Goal: Task Accomplishment & Management: Complete application form

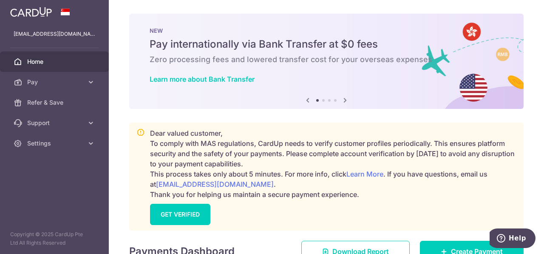
scroll to position [223, 0]
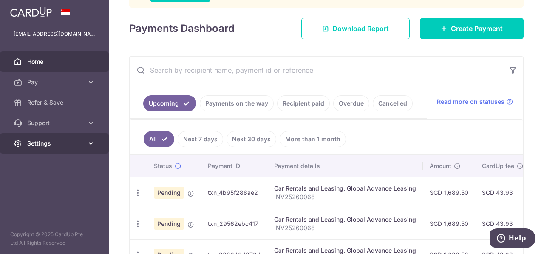
click at [54, 141] on span "Settings" at bounding box center [55, 143] width 56 height 8
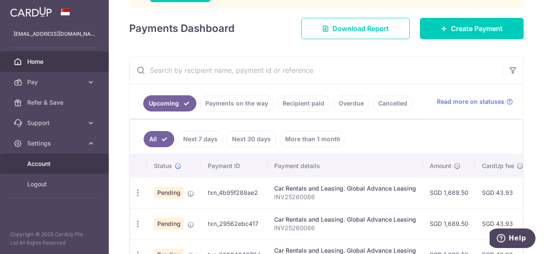
click at [54, 170] on link "Account" at bounding box center [54, 163] width 109 height 20
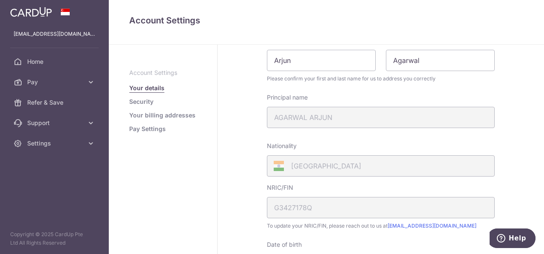
scroll to position [170, 0]
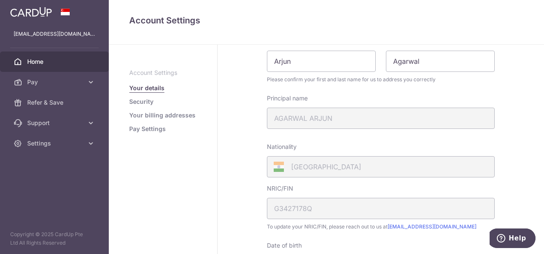
click at [65, 66] on link "Home" at bounding box center [54, 61] width 109 height 20
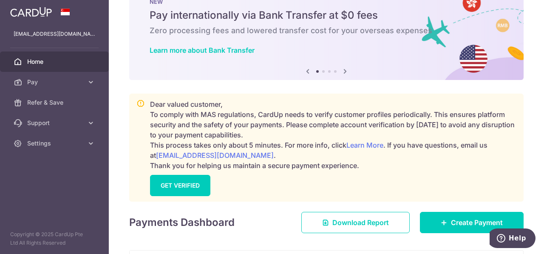
scroll to position [42, 0]
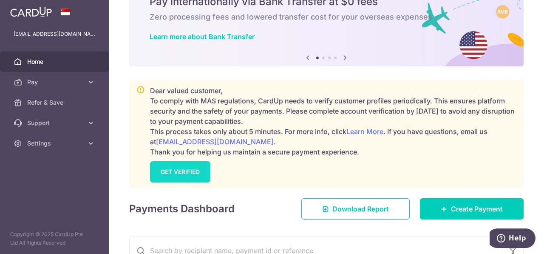
click at [192, 164] on link "GET VERIFIED" at bounding box center [180, 171] width 60 height 21
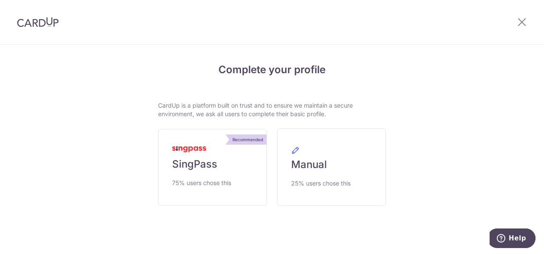
click at [192, 164] on span "SingPass" at bounding box center [194, 164] width 45 height 14
